Goal: Use online tool/utility: Utilize a website feature to perform a specific function

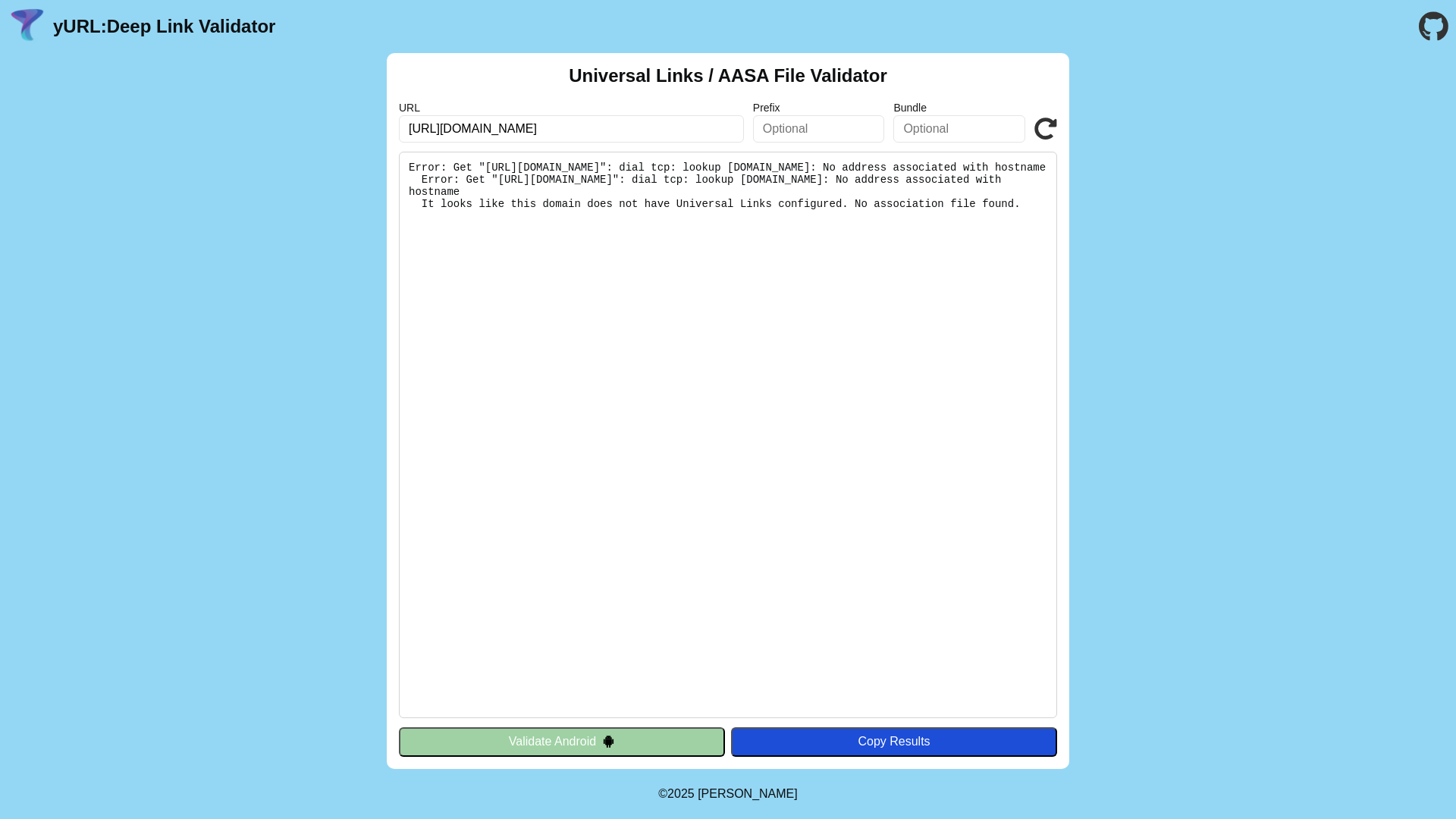
click at [1038, 132] on icon at bounding box center [1045, 128] width 23 height 23
click at [625, 128] on input "[URL][DOMAIN_NAME]" at bounding box center [571, 128] width 345 height 27
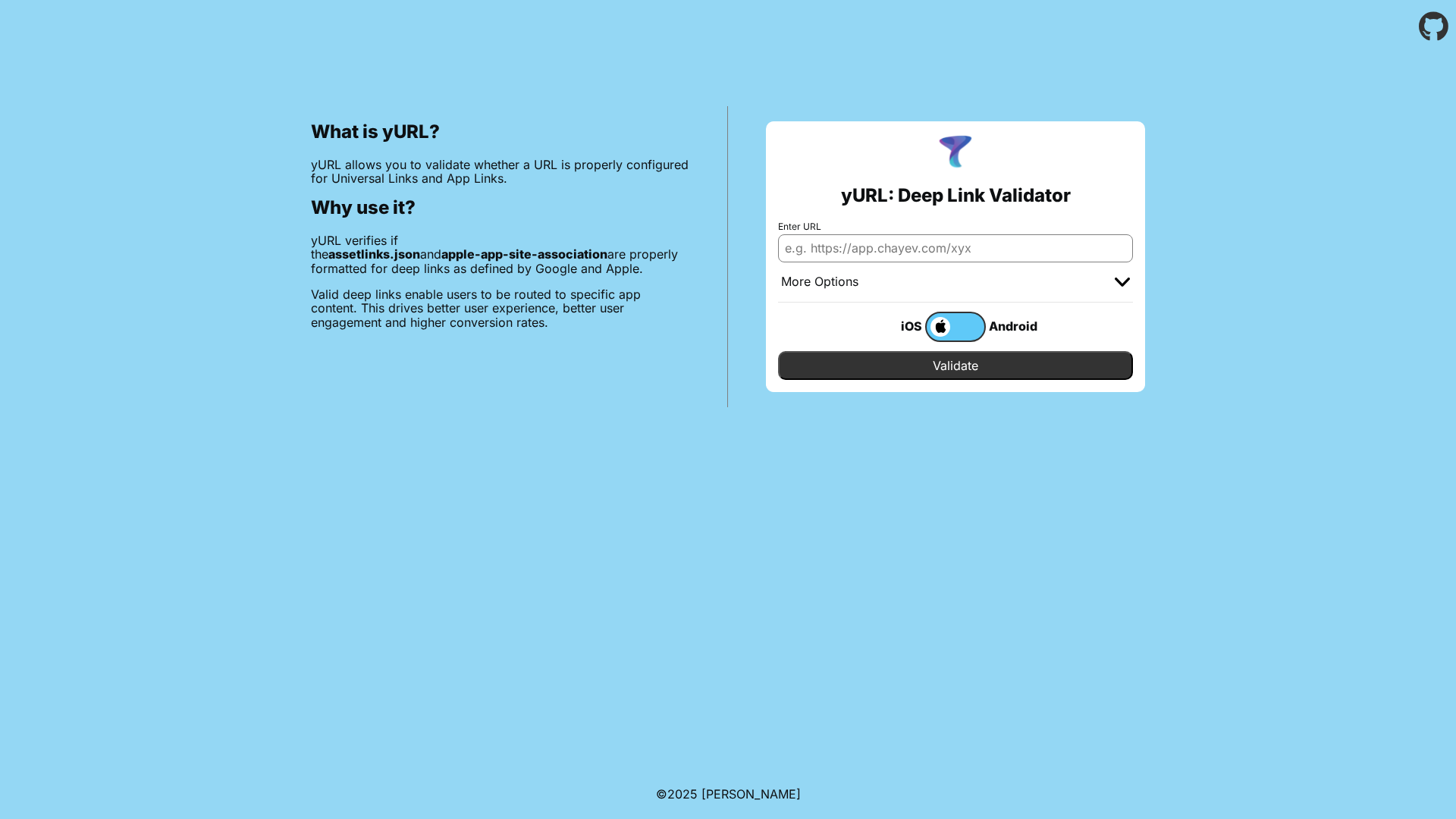
click at [906, 247] on input "Enter URL" at bounding box center [955, 248] width 355 height 27
paste input "[URL][DOMAIN_NAME]"
type input "[URL][DOMAIN_NAME]"
click at [907, 362] on input "Validate" at bounding box center [955, 365] width 355 height 29
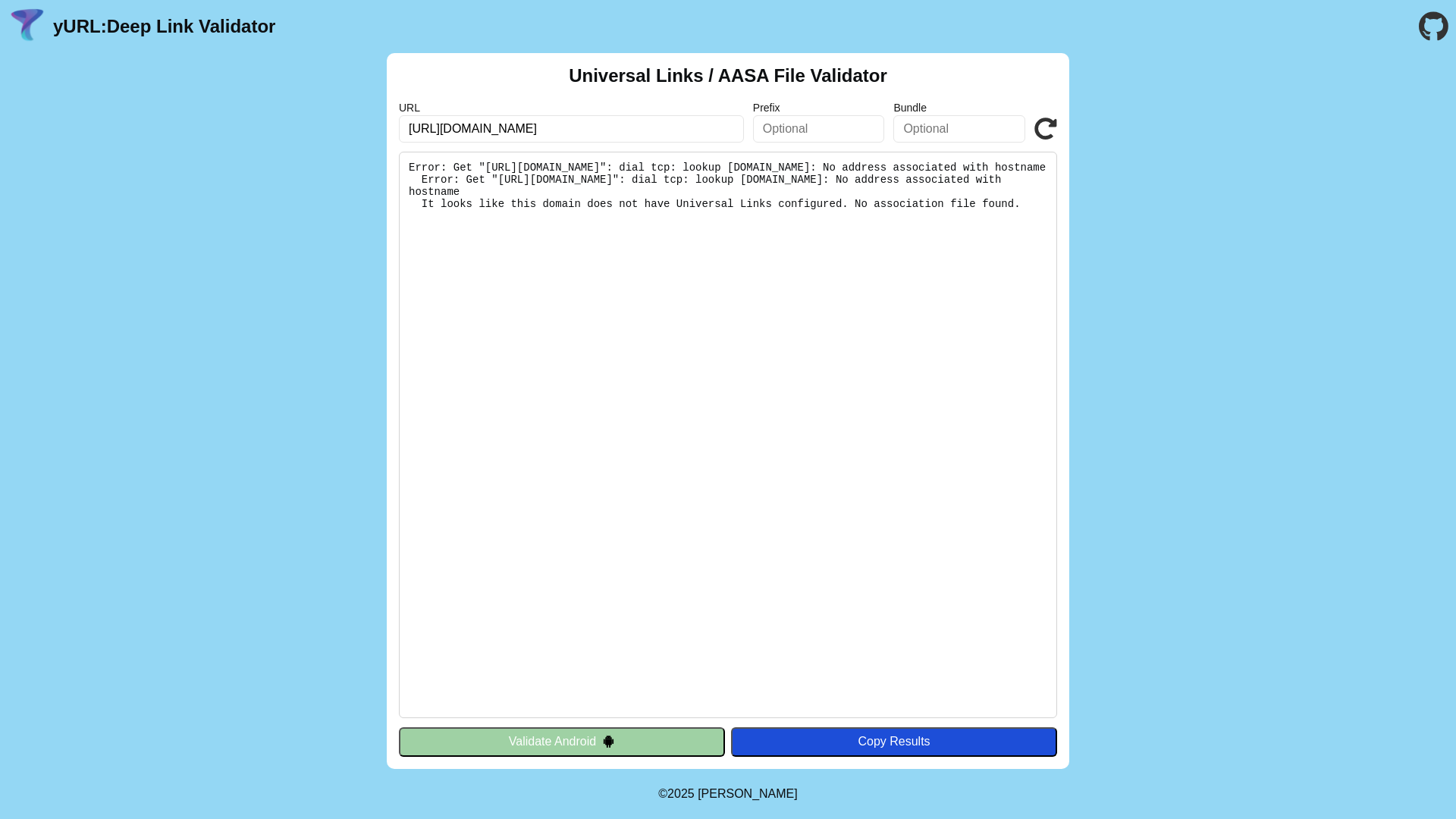
click at [626, 121] on input "[URL][DOMAIN_NAME]" at bounding box center [571, 128] width 345 height 27
click at [632, 137] on input "[URL][DOMAIN_NAME]" at bounding box center [571, 128] width 345 height 27
type input "https://universallinkstest.github.io"
click button "Validate" at bounding box center [0, 0] width 0 height 0
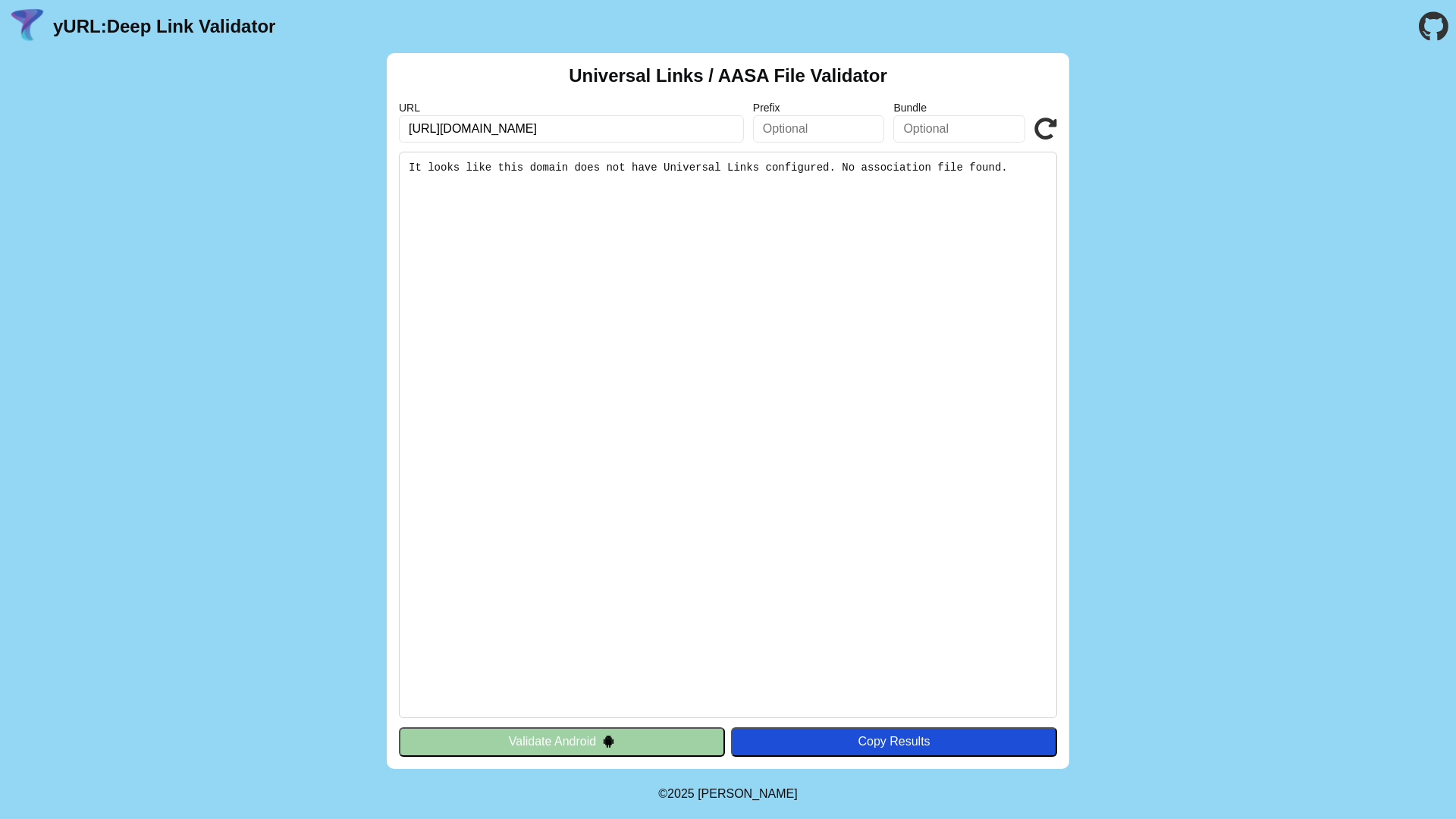
click at [640, 124] on input "[URL][DOMAIN_NAME]" at bounding box center [571, 128] width 345 height 27
drag, startPoint x: 638, startPoint y: 127, endPoint x: 445, endPoint y: 129, distance: 193.0
click at [445, 129] on input "[URL][DOMAIN_NAME]" at bounding box center [571, 128] width 345 height 27
paste input "text"
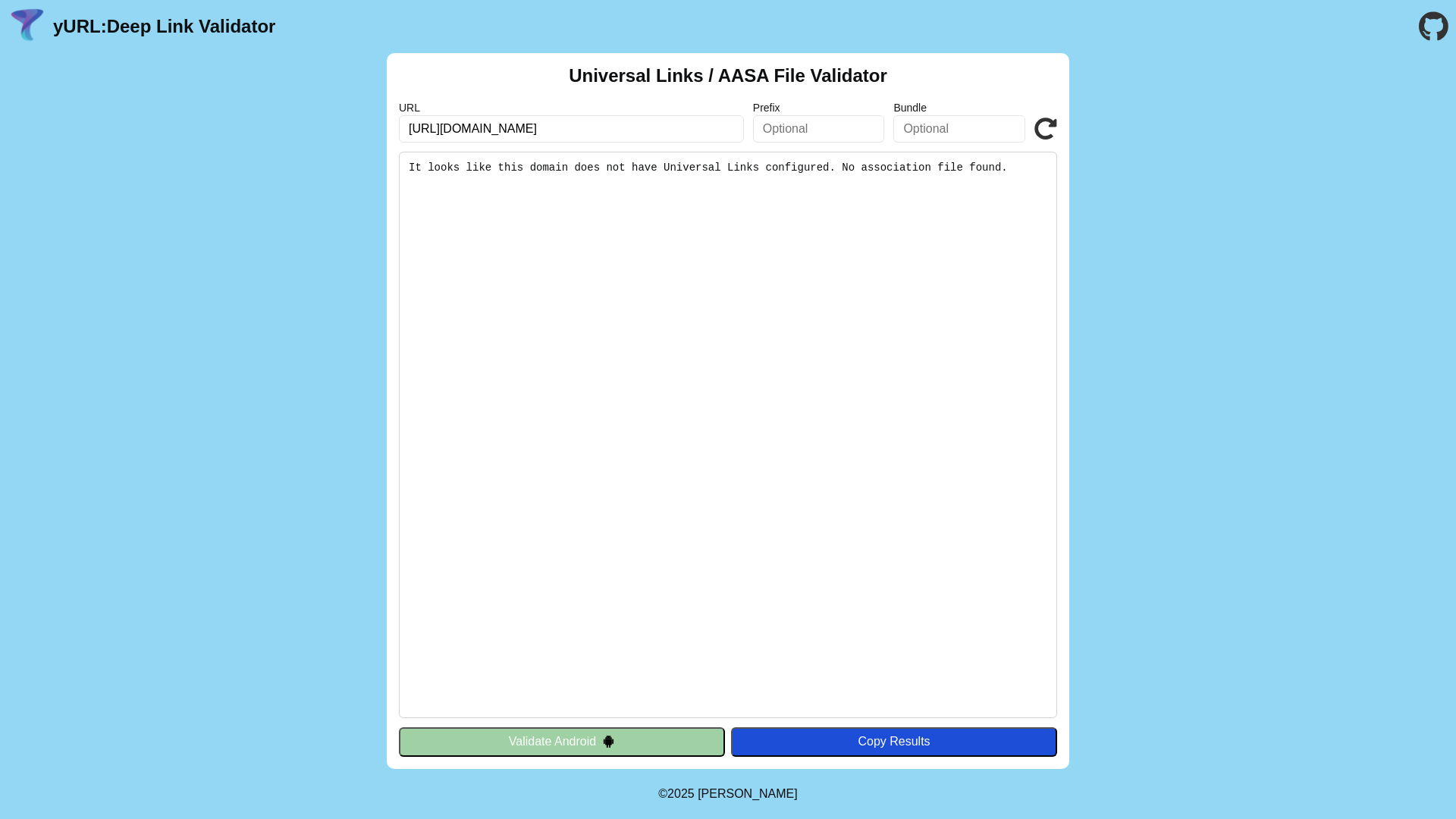
type input "[URL][DOMAIN_NAME]"
click button "Validate" at bounding box center [0, 0] width 0 height 0
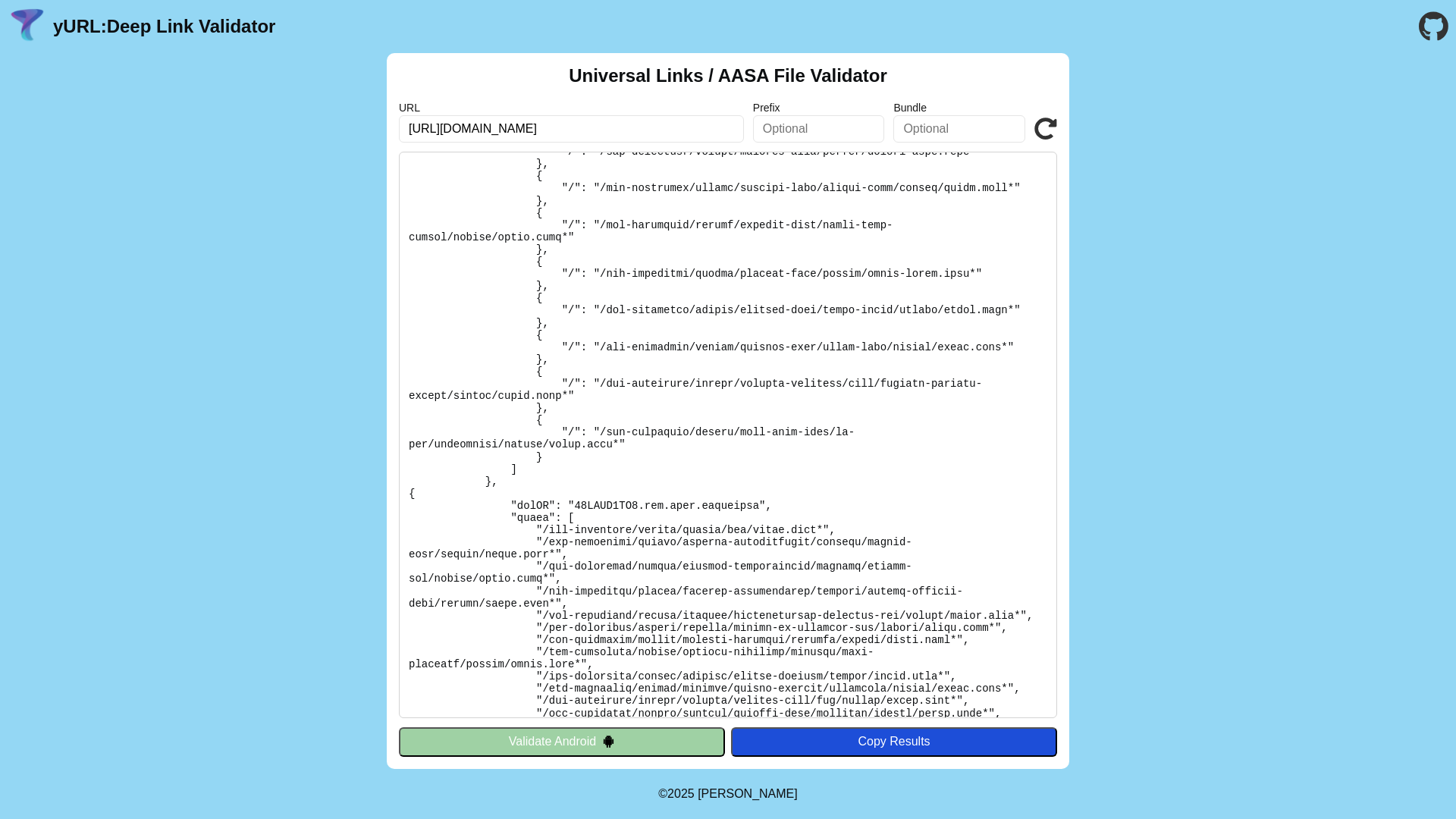
scroll to position [3493, 0]
